Goal: Find specific page/section: Find specific page/section

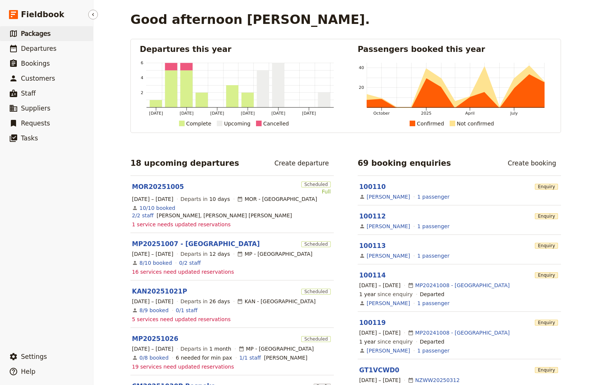
drag, startPoint x: 27, startPoint y: 31, endPoint x: 37, endPoint y: 31, distance: 9.3
click at [27, 31] on span "Packages" at bounding box center [36, 33] width 30 height 7
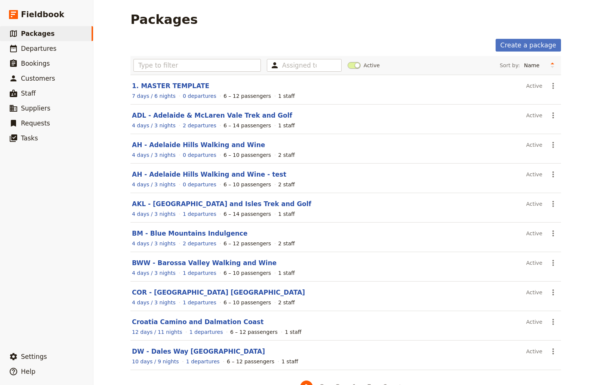
click at [209, 72] on div "Assigned to Active Sort by: Name Number of departures Duration Most recently up…" at bounding box center [345, 65] width 431 height 19
click at [207, 70] on input "text" at bounding box center [196, 65] width 127 height 13
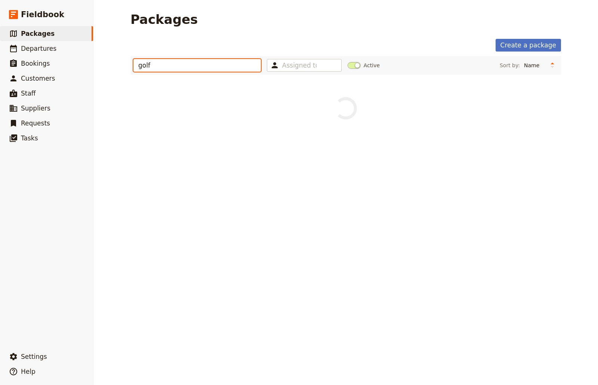
type input "golf"
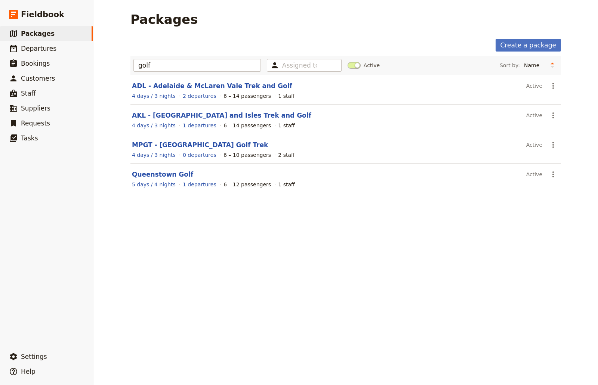
click at [194, 219] on div "Packages Create a package golf Assigned to Active Sort by: Name Number of depar…" at bounding box center [345, 192] width 505 height 385
